Goal: Find contact information: Find contact information

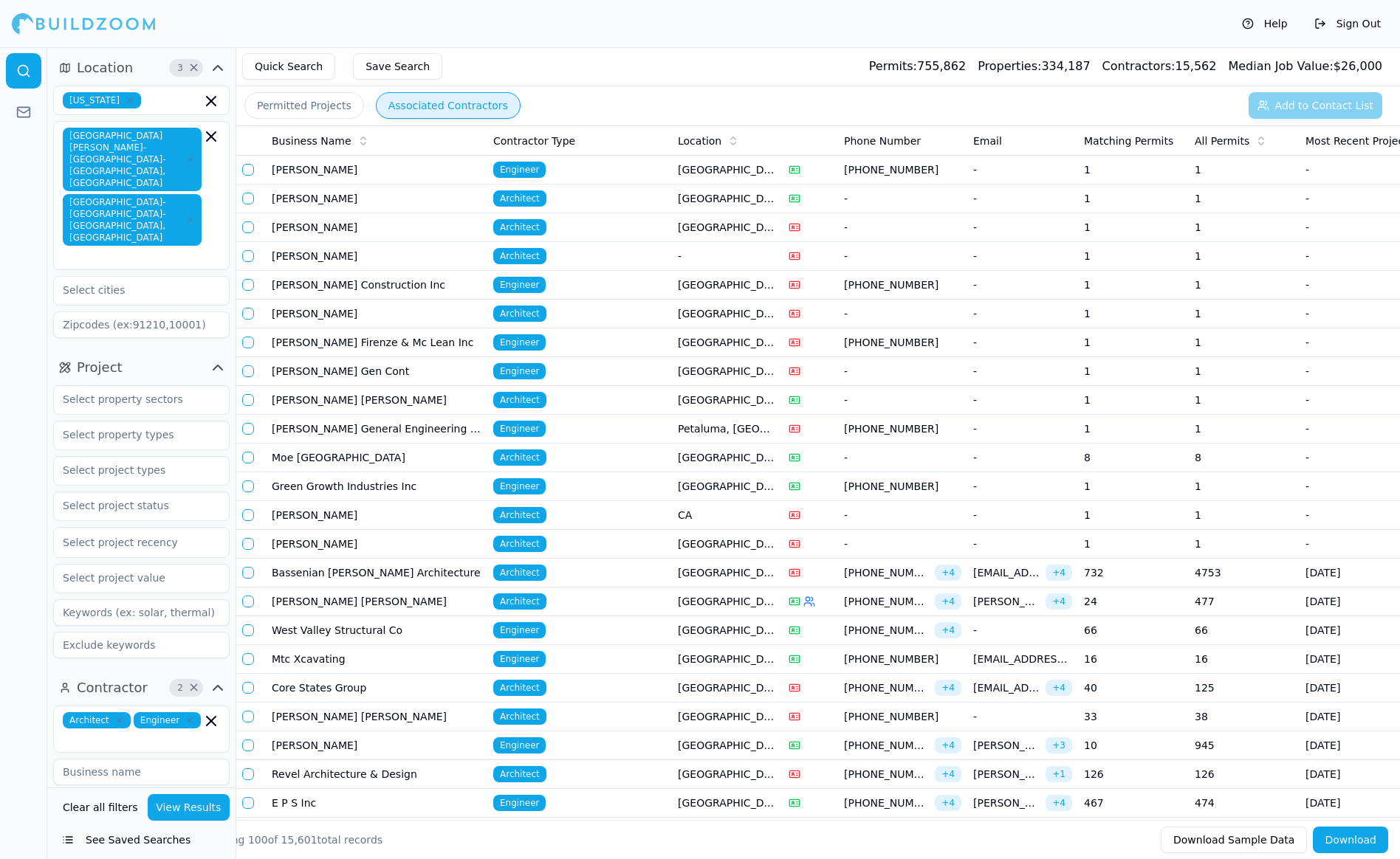
click at [88, 25] on div at bounding box center [83, 23] width 144 height 29
click at [51, 25] on div at bounding box center [83, 23] width 144 height 29
click at [395, 40] on div "Help Sign Out" at bounding box center [700, 24] width 1400 height 48
click at [19, 25] on div at bounding box center [83, 23] width 144 height 29
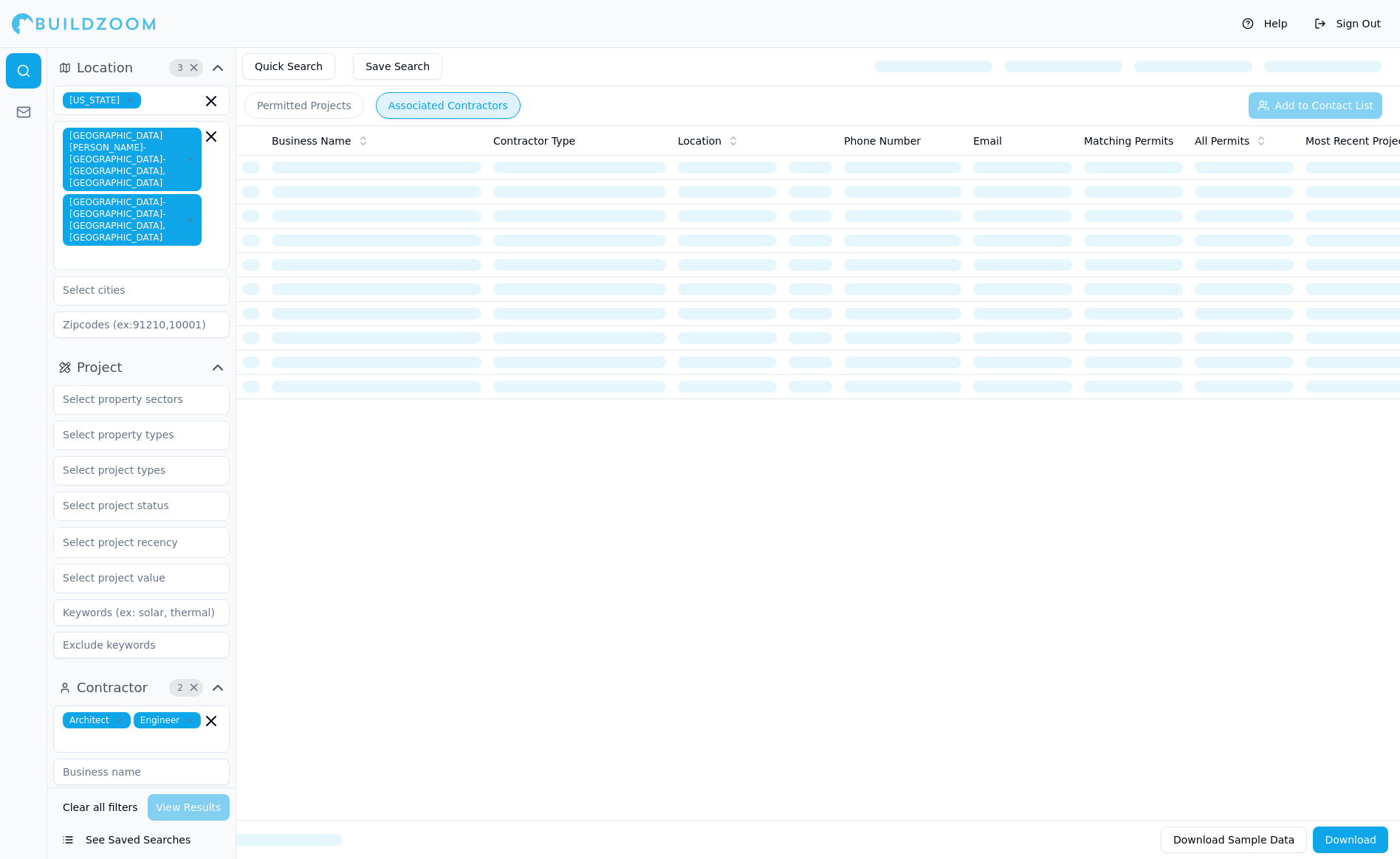
click at [1272, 26] on button "Help" at bounding box center [1264, 23] width 61 height 24
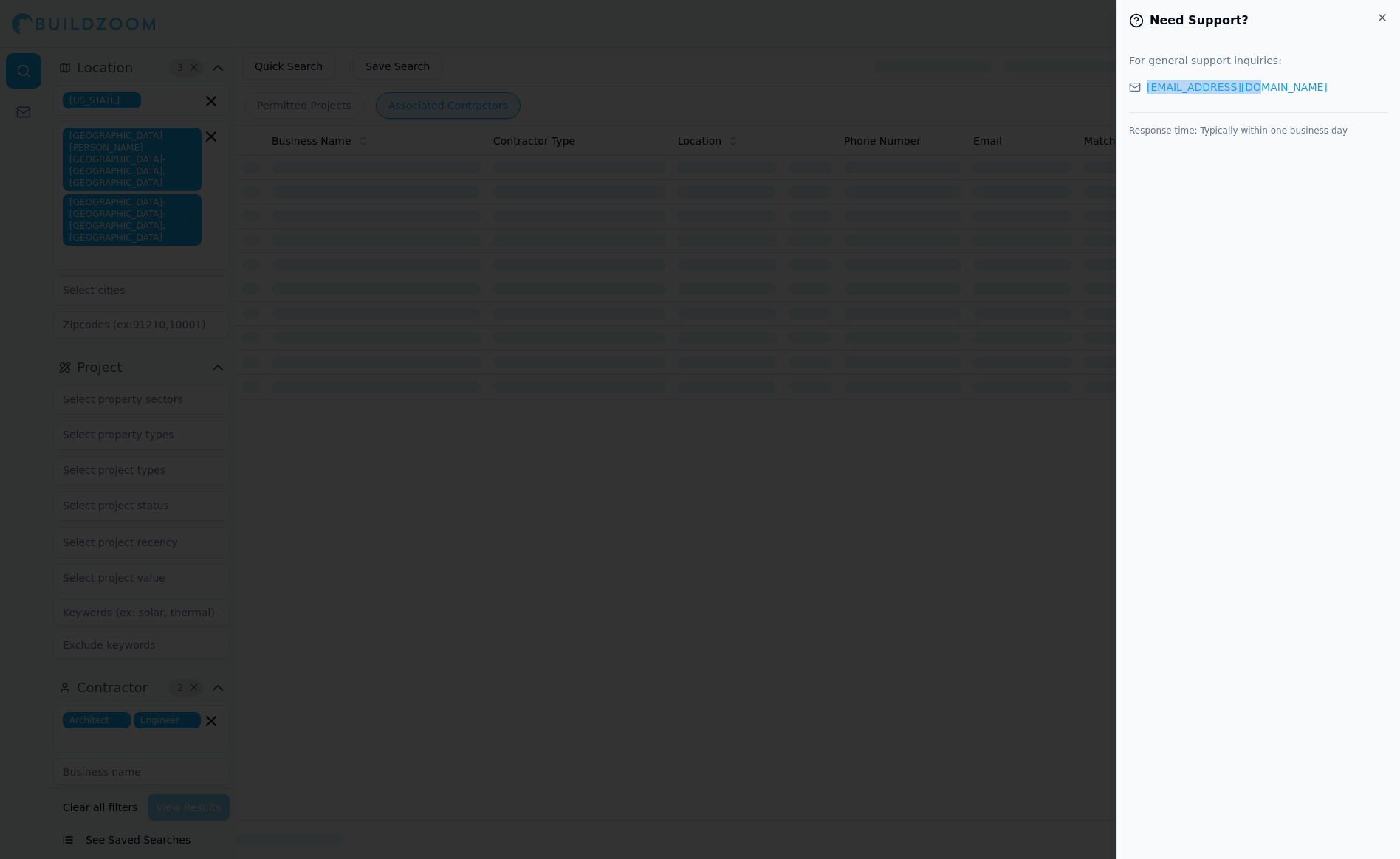
drag, startPoint x: 1268, startPoint y: 90, endPoint x: 1146, endPoint y: 90, distance: 122.0
click at [1146, 90] on div "[EMAIL_ADDRESS][DOMAIN_NAME]" at bounding box center [1259, 87] width 260 height 15
copy link "[EMAIL_ADDRESS][DOMAIN_NAME]"
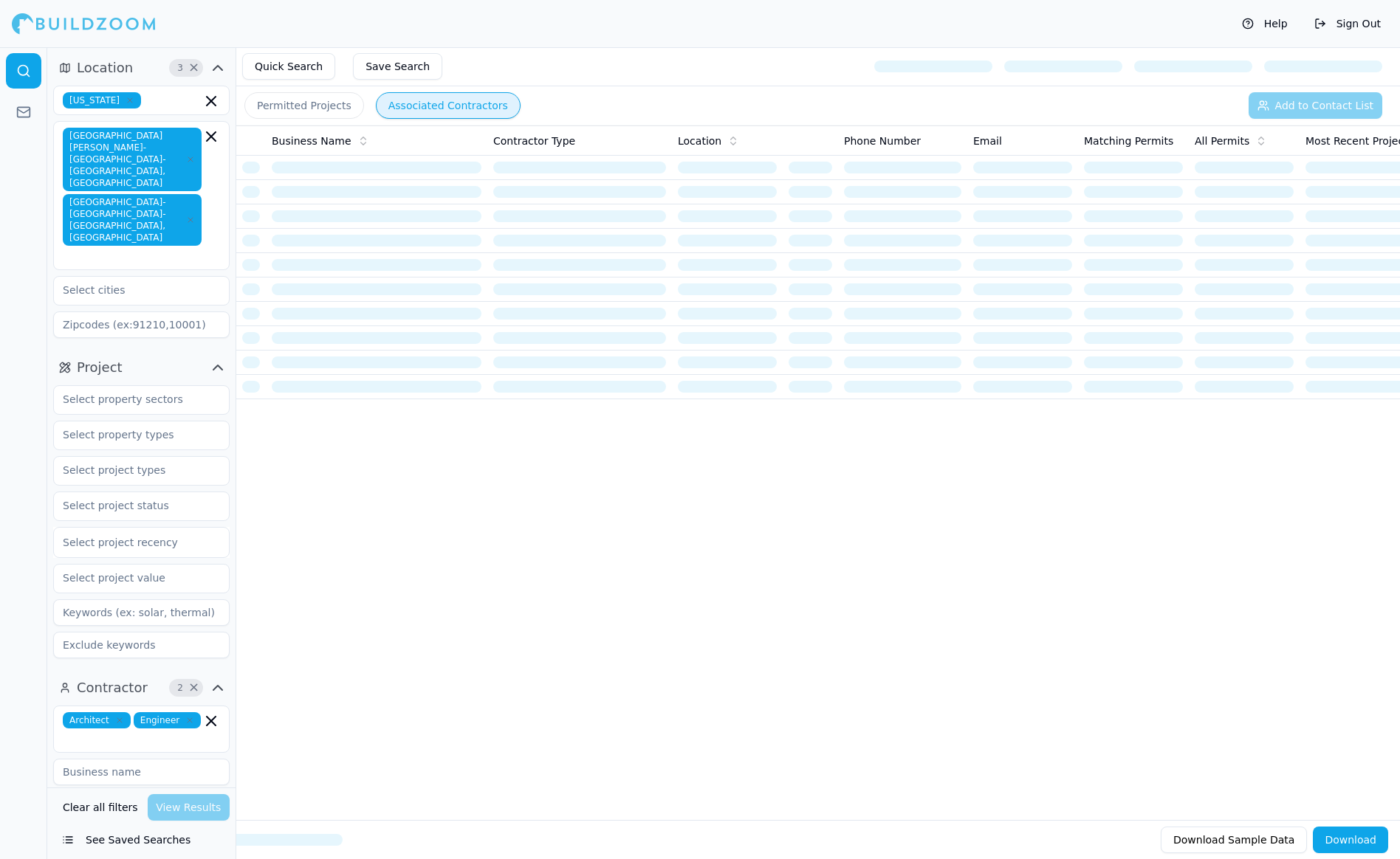
click at [23, 25] on div at bounding box center [83, 23] width 144 height 29
click at [1267, 22] on button "Help" at bounding box center [1264, 23] width 61 height 24
